Goal: Answer question/provide support: Answer question/provide support

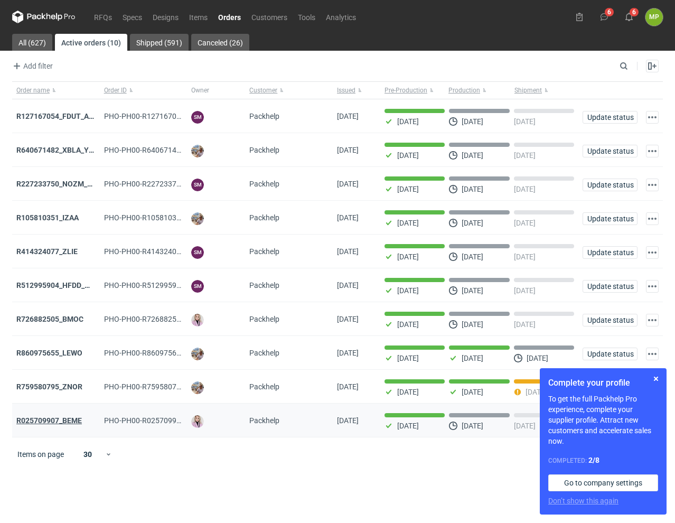
click at [73, 425] on strong "R025709907_BEME" at bounding box center [49, 420] width 66 height 8
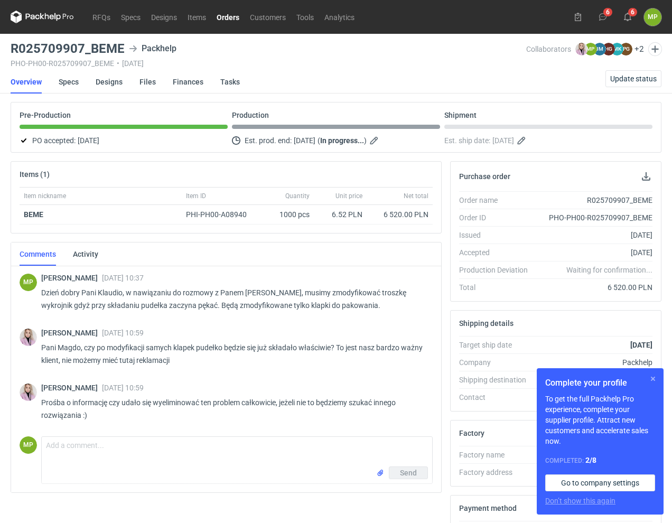
click at [655, 381] on button "button" at bounding box center [653, 379] width 13 height 13
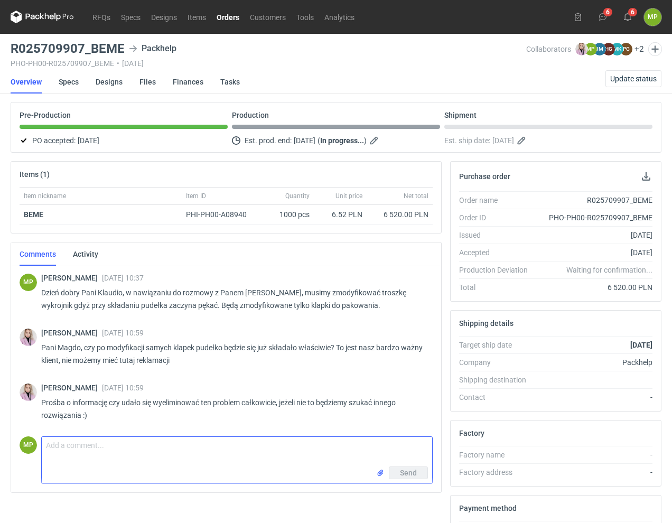
click at [189, 440] on textarea "Comment message" at bounding box center [237, 452] width 391 height 30
click at [194, 448] on textarea "Comment message" at bounding box center [237, 452] width 391 height 30
type textarea "w"
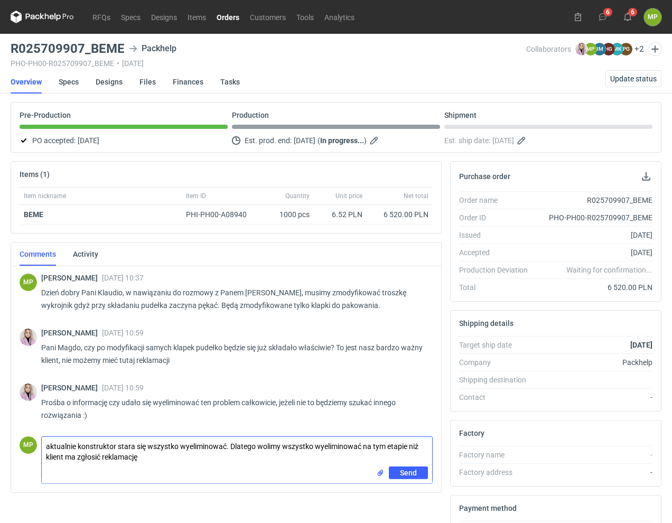
click at [46, 446] on textarea "aktualnie konstruktor stara się wszystko wyeliminować. Dlatego wolimy wszystko …" at bounding box center [237, 452] width 391 height 30
type textarea "Aktualnie konstruktor stara się wszystko wyeliminować. Dlatego wolimy wszystko …"
click at [417, 482] on div "Send" at bounding box center [237, 475] width 391 height 17
click at [421, 471] on button "Send" at bounding box center [408, 473] width 39 height 13
